Goal: Task Accomplishment & Management: Manage account settings

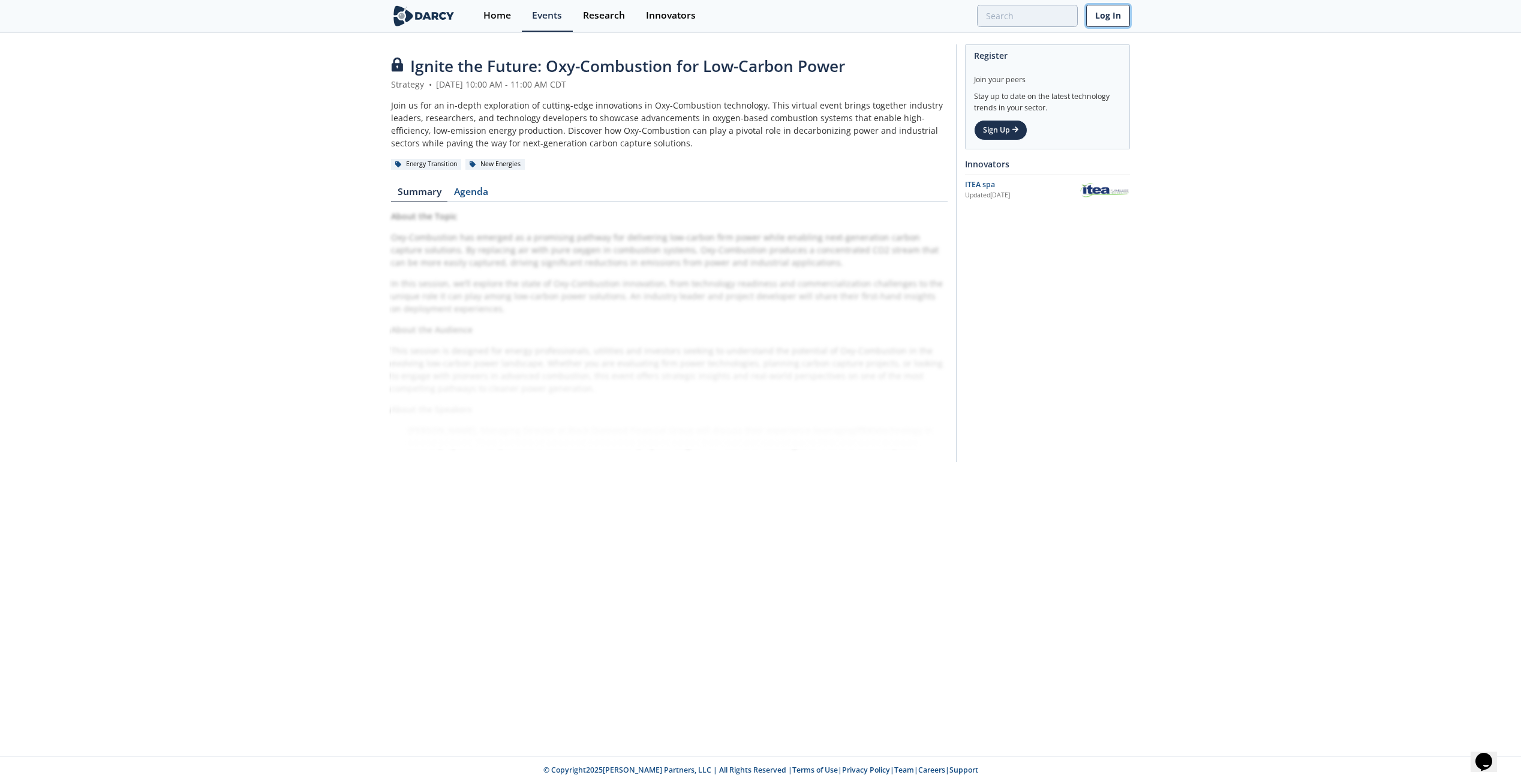
click at [1107, 11] on link "Log In" at bounding box center [1108, 15] width 44 height 22
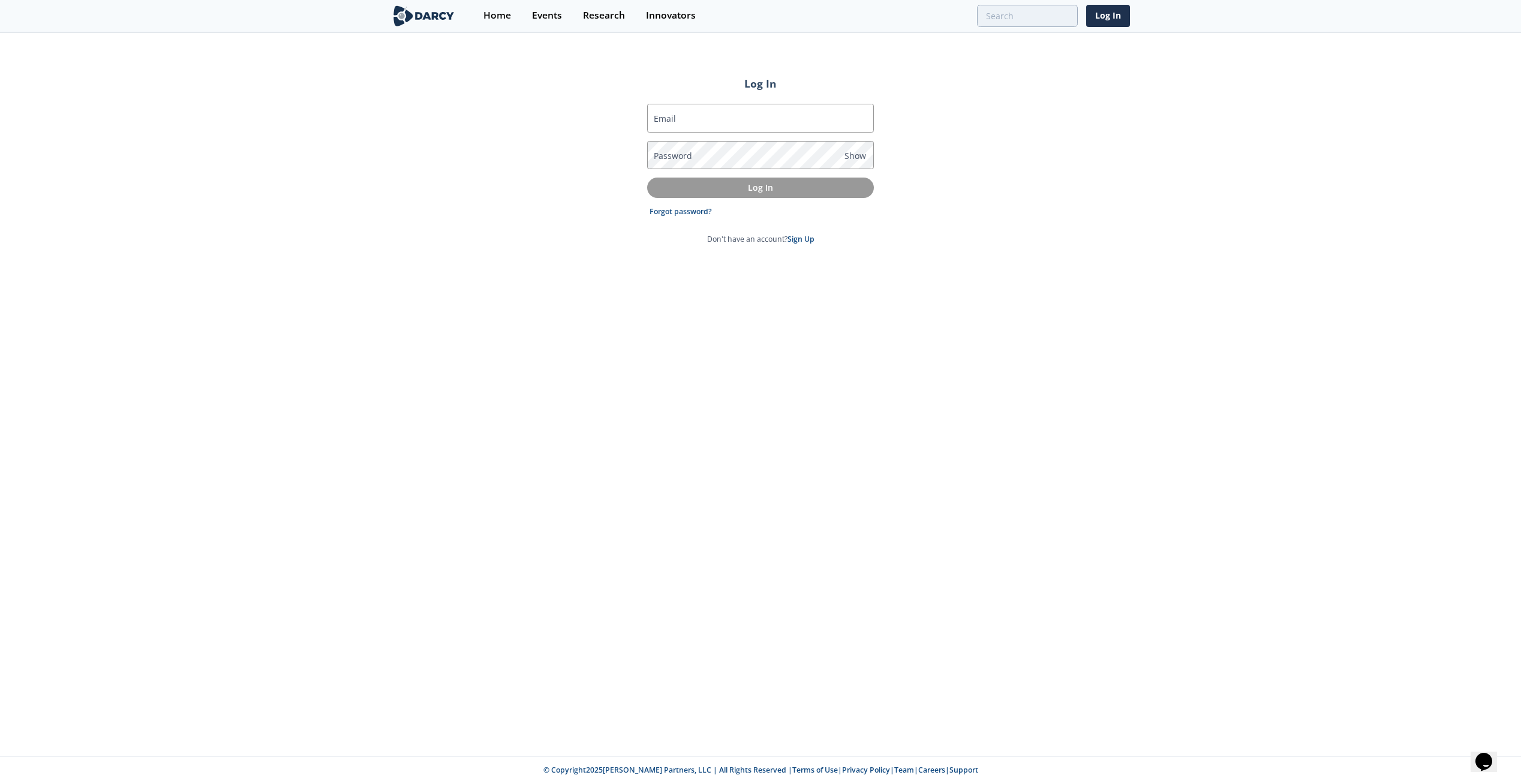
type input "[PERSON_NAME][EMAIL_ADDRESS][DOMAIN_NAME]"
click at [755, 182] on p "Log In" at bounding box center [760, 187] width 210 height 13
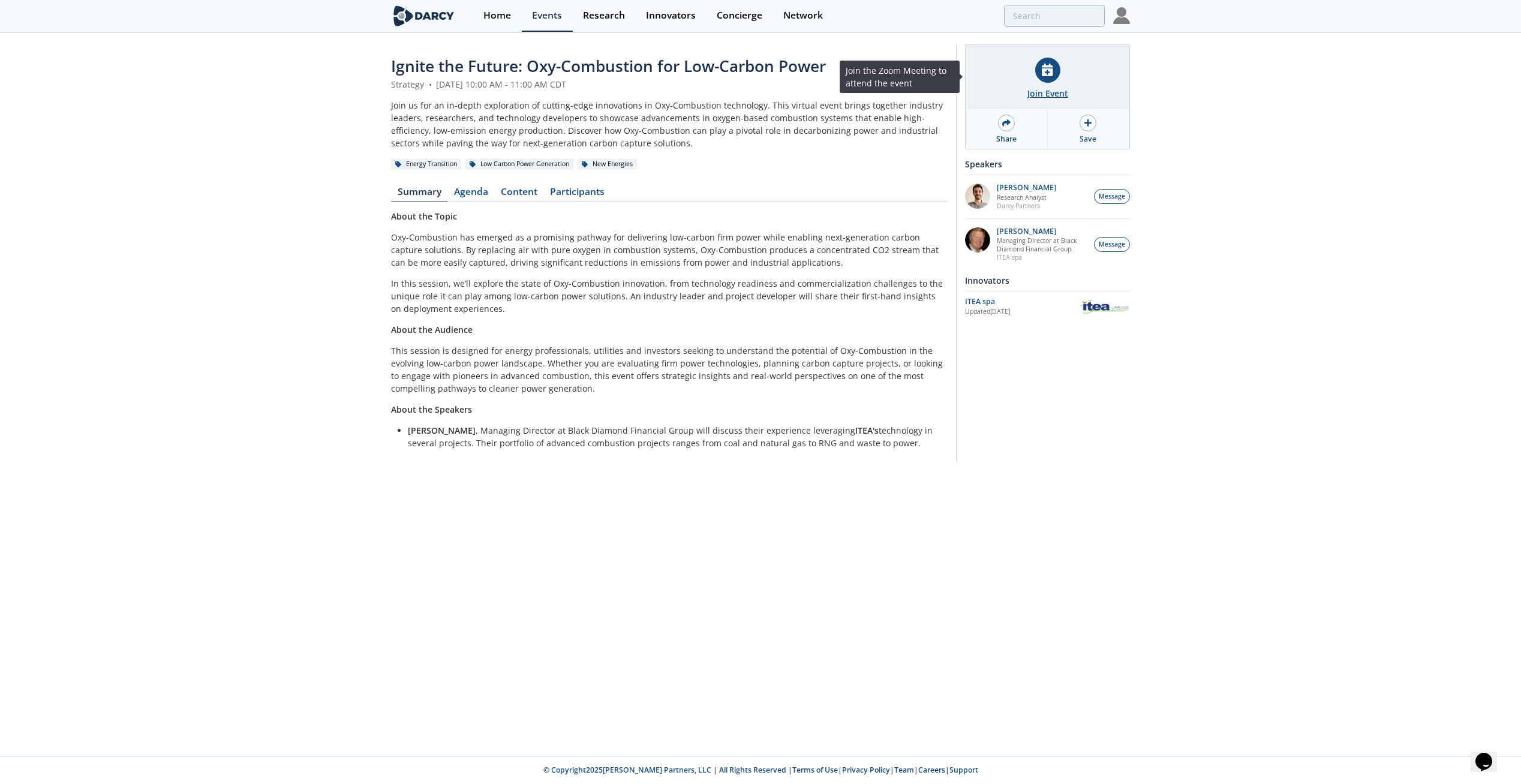
click at [1046, 73] on icon at bounding box center [1048, 70] width 11 height 13
